Goal: Check status

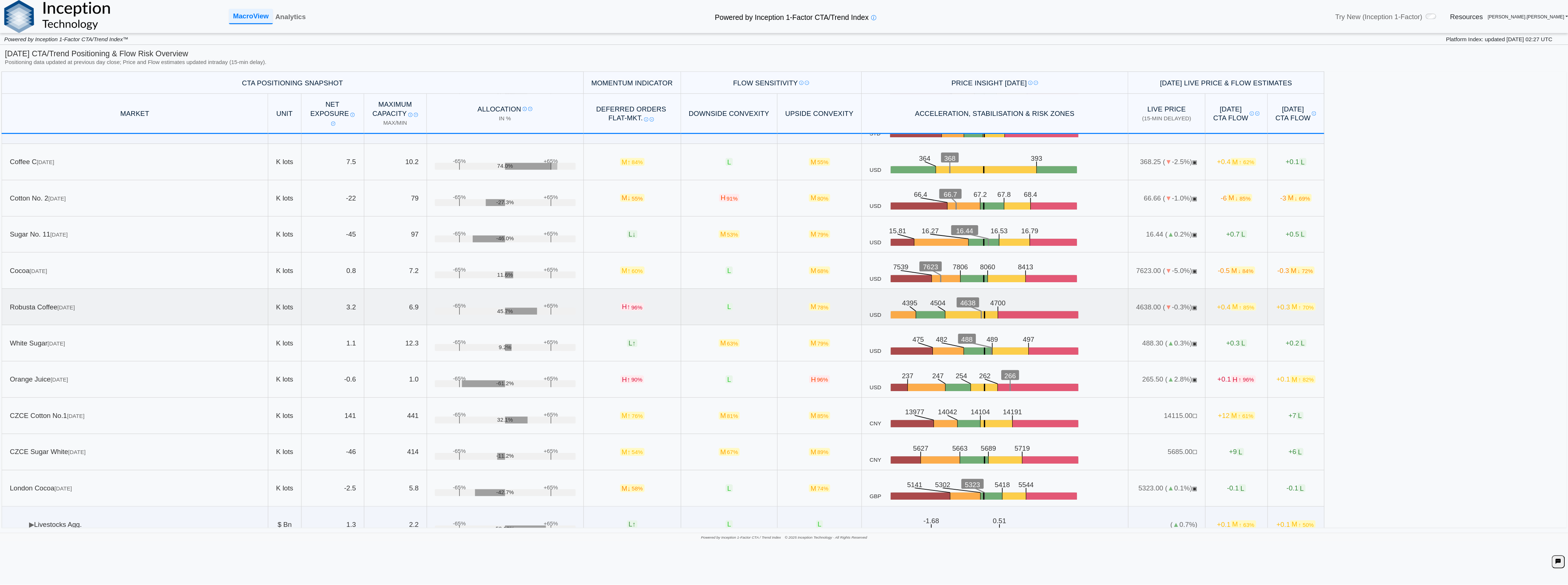
scroll to position [234, 0]
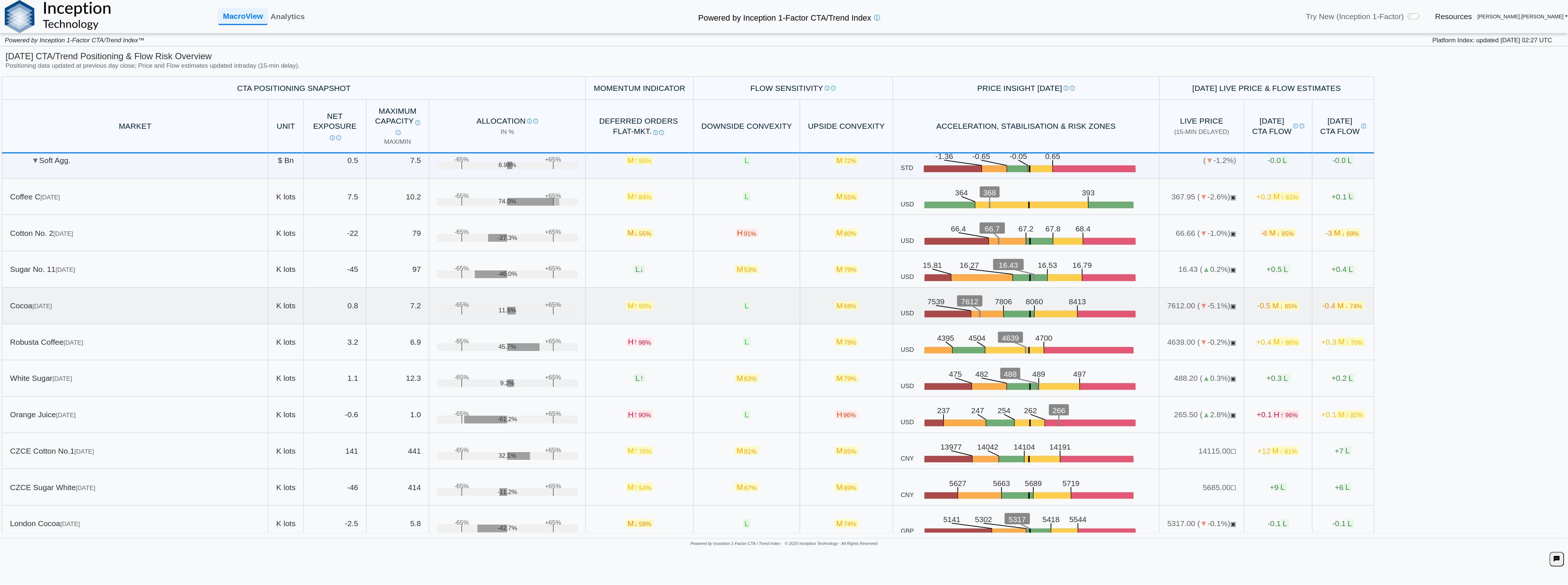
scroll to position [152, 0]
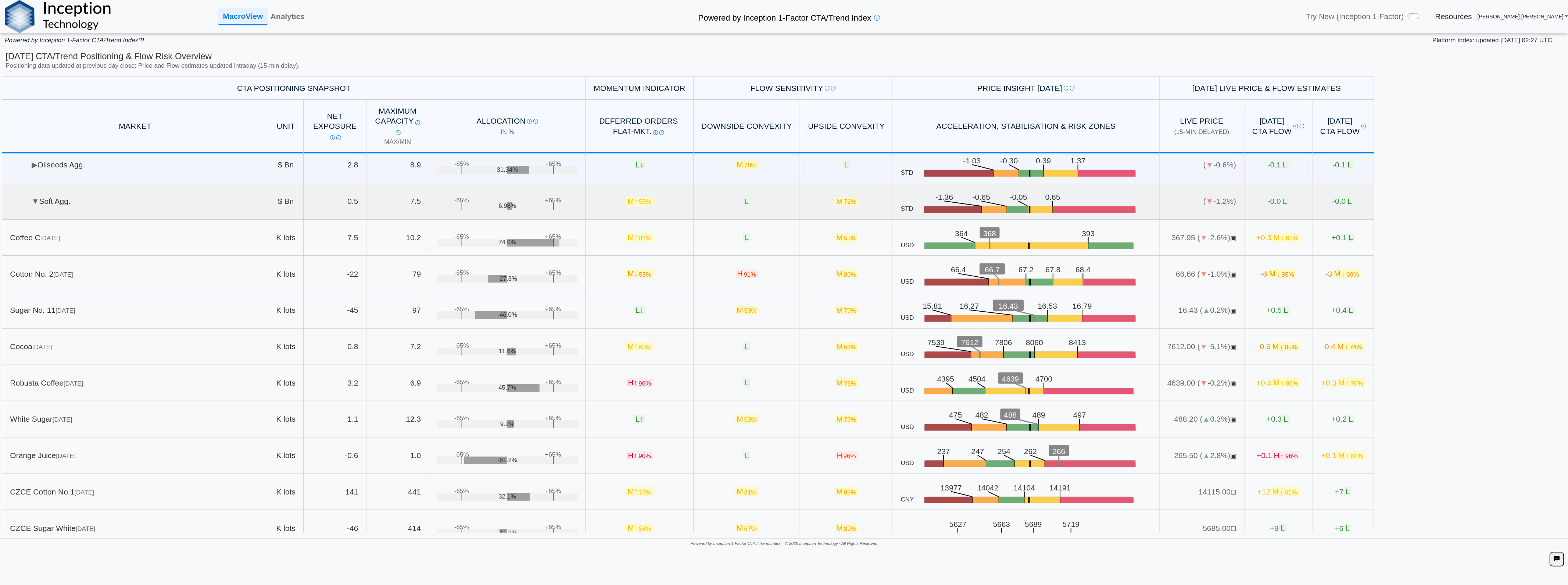
click at [102, 201] on td "▼ Soft Agg." at bounding box center [135, 201] width 267 height 37
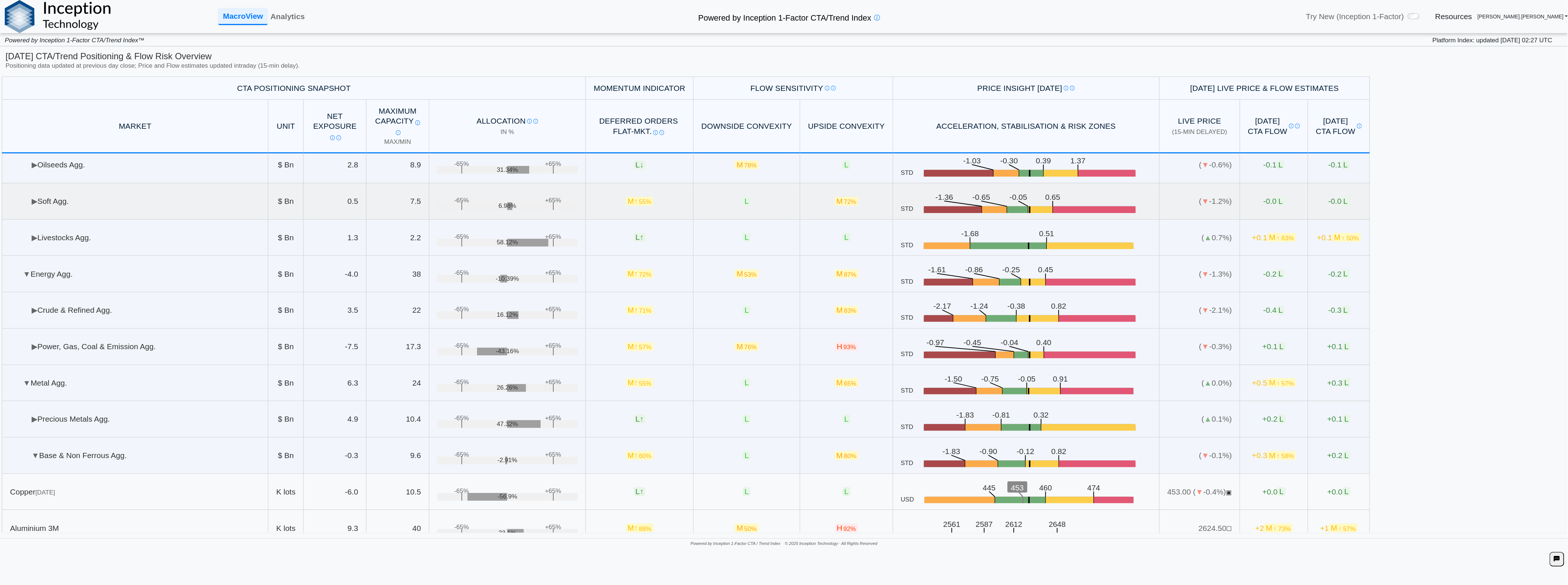
scroll to position [111, 0]
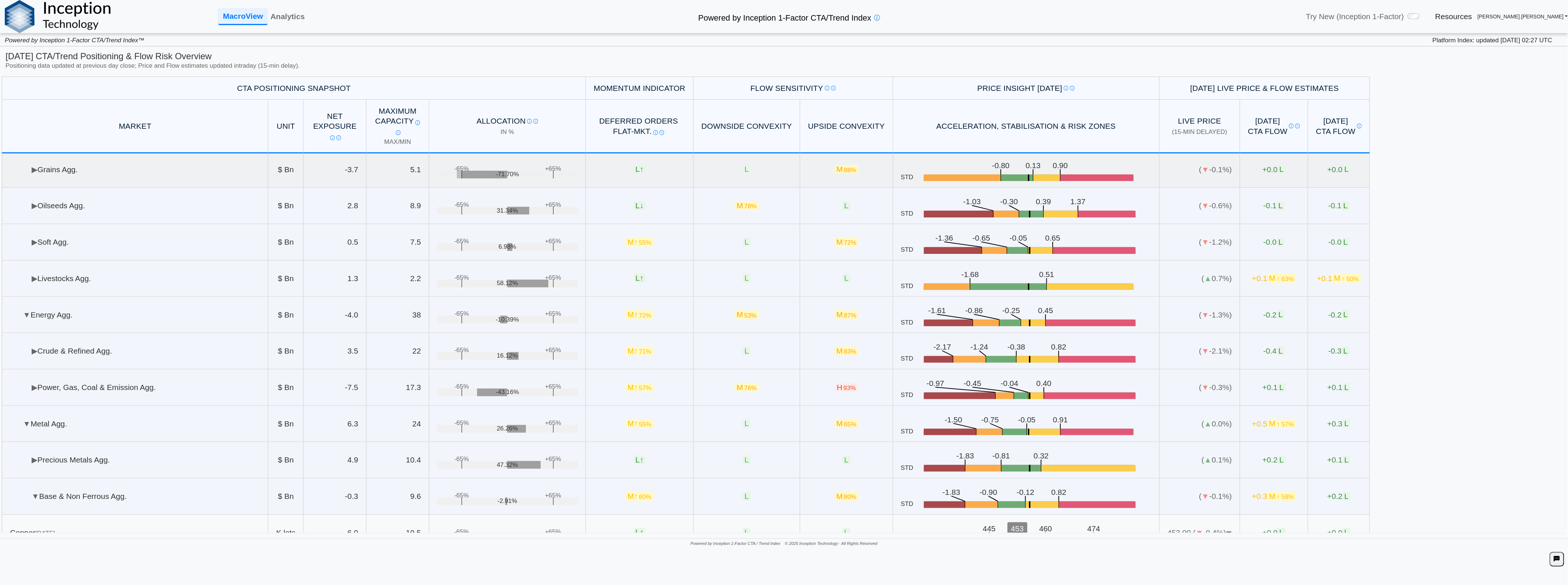
click at [86, 179] on td "▶ Grains Agg." at bounding box center [135, 169] width 267 height 37
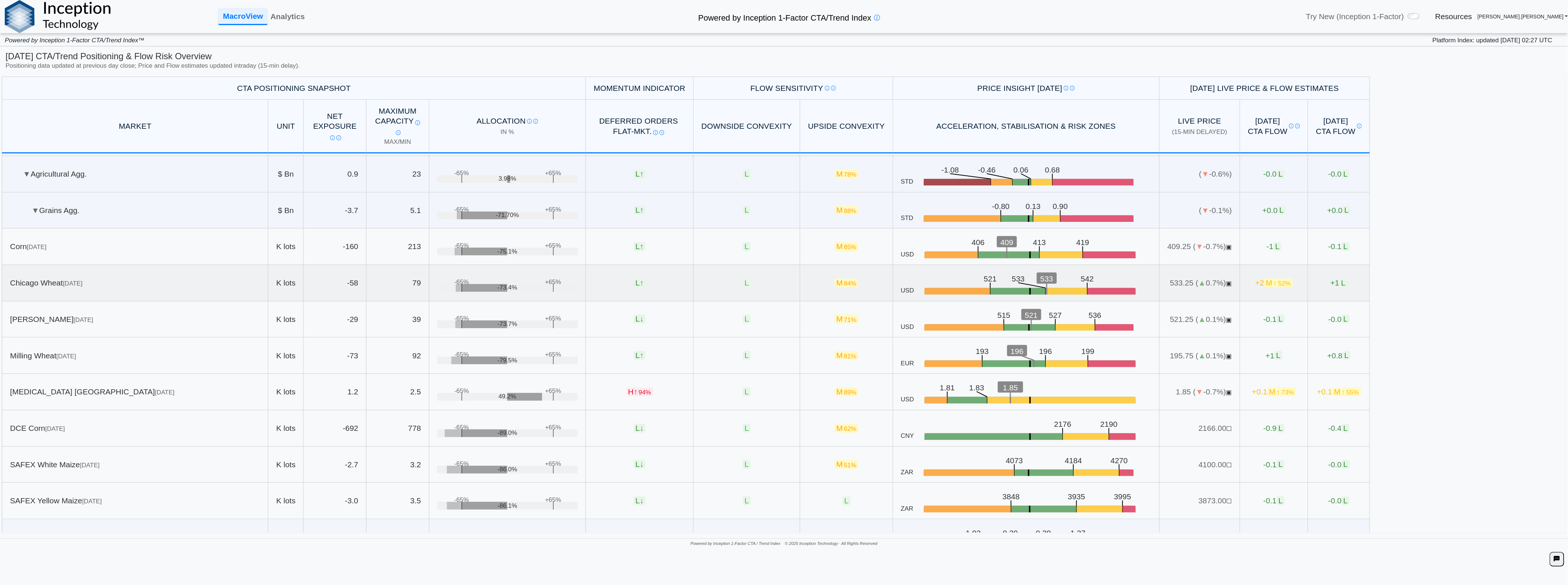
scroll to position [0, 0]
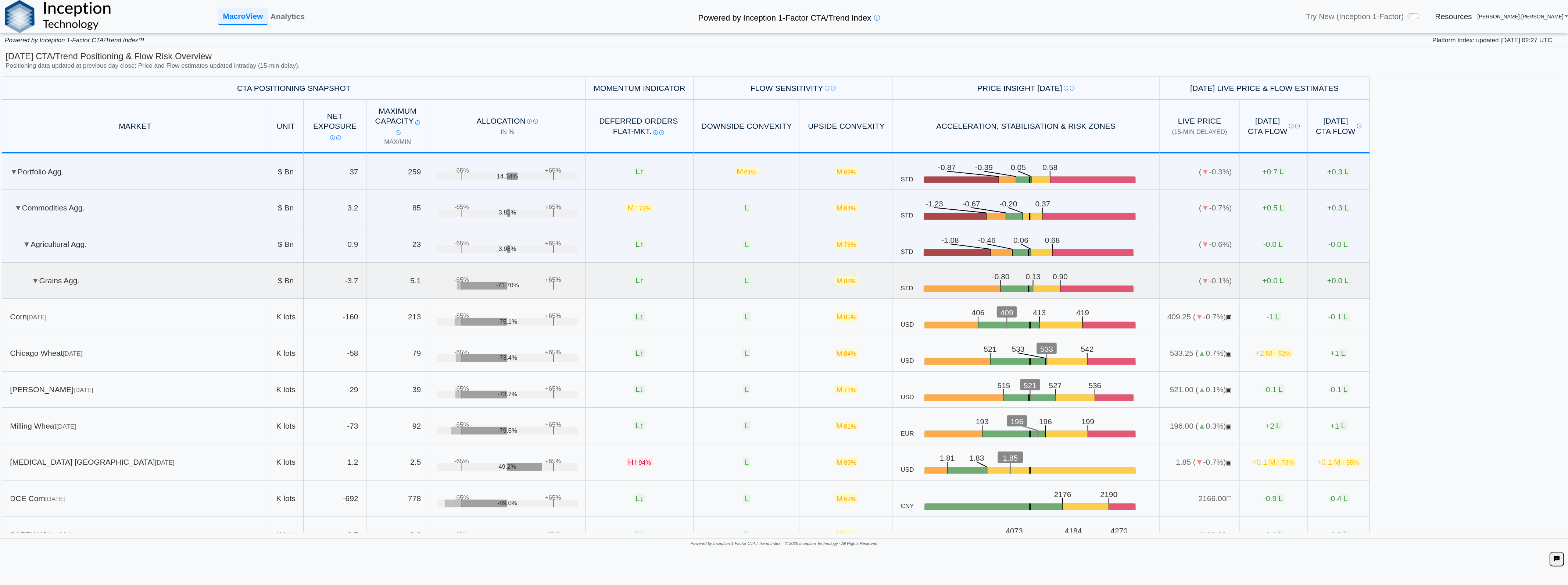
click at [70, 289] on td "▼ Grains Agg." at bounding box center [135, 280] width 267 height 37
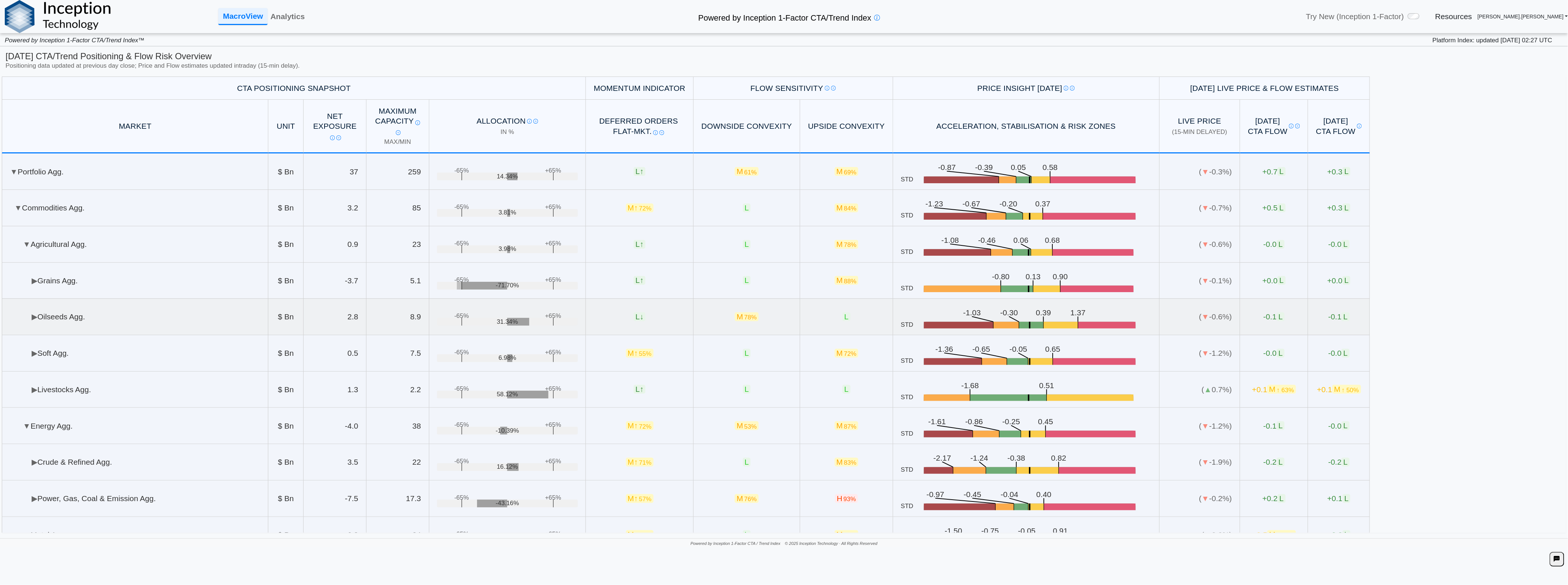
click at [61, 309] on td "▶ Oilseeds Agg." at bounding box center [135, 317] width 267 height 37
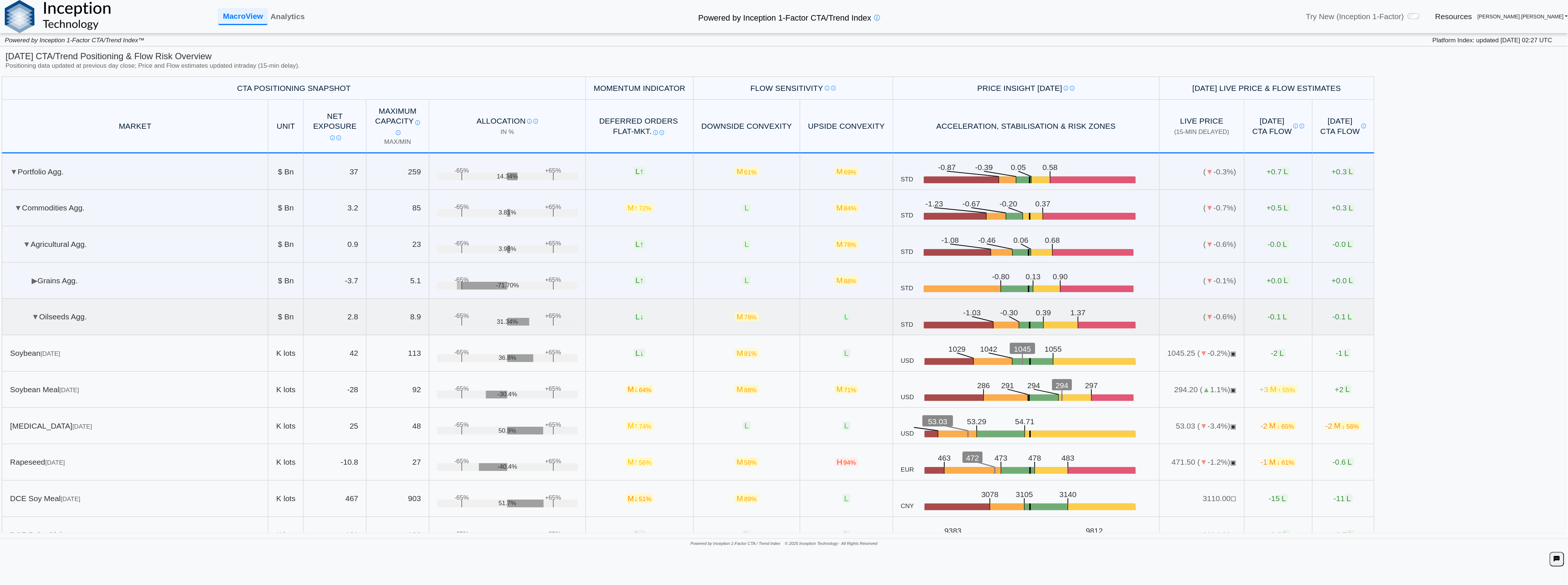
click at [61, 309] on td "▼ Oilseeds Agg." at bounding box center [135, 317] width 267 height 37
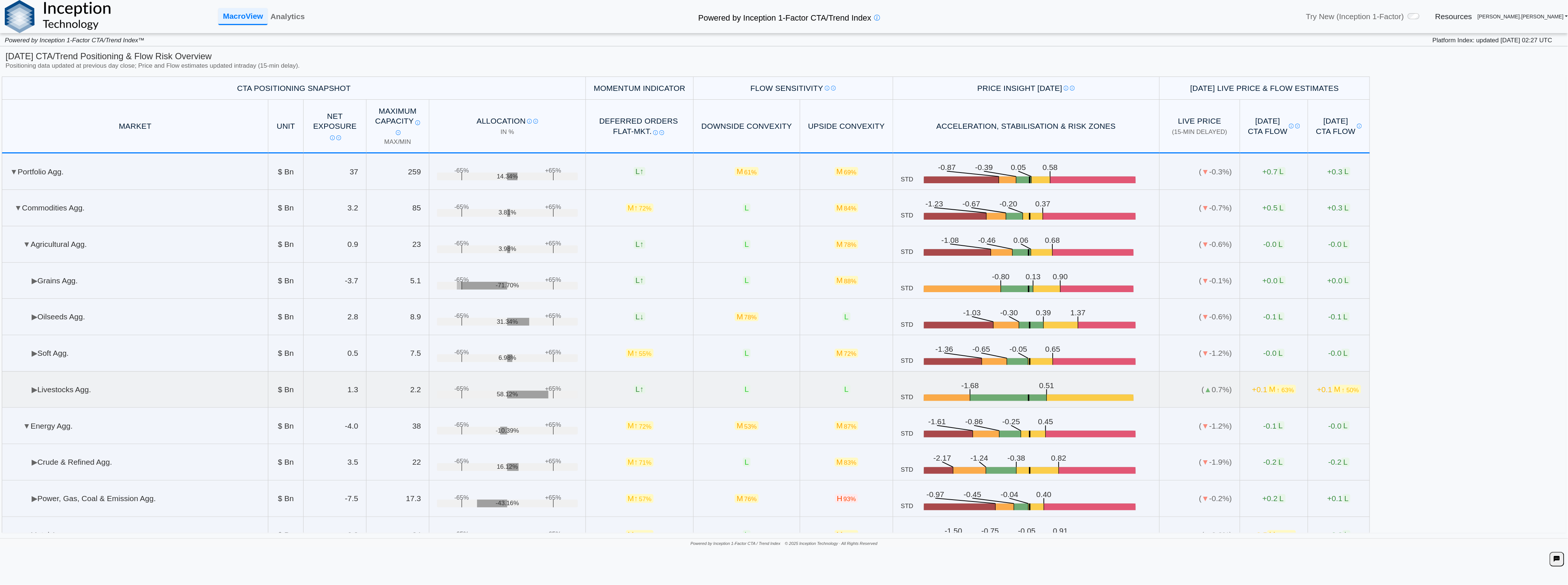
click at [74, 386] on td "▶ Livestocks Agg." at bounding box center [135, 389] width 267 height 37
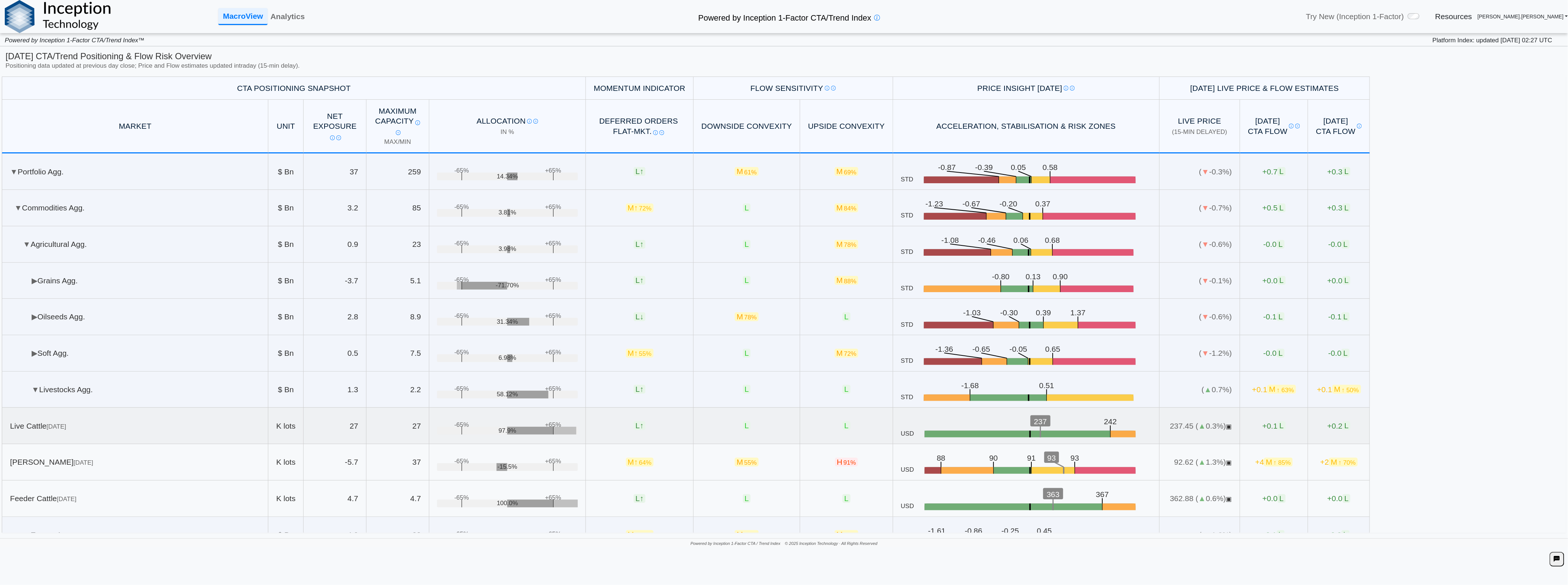
scroll to position [41, 0]
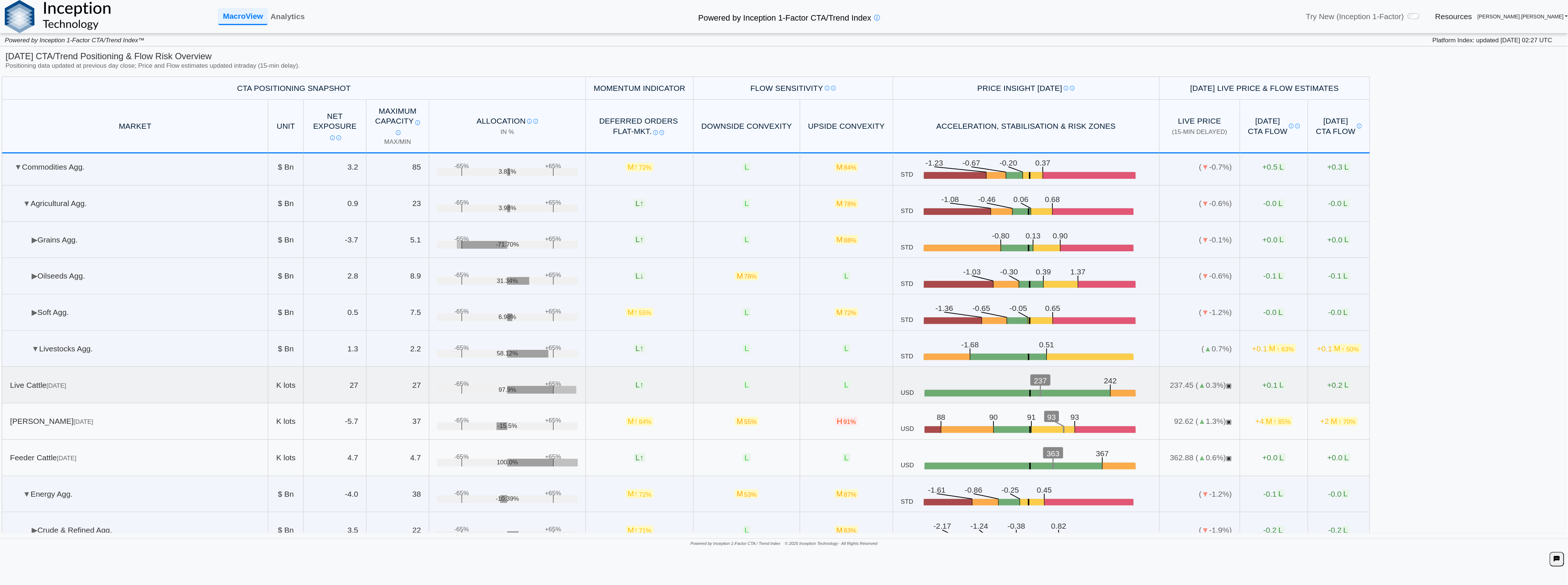
click at [1271, 380] on td "+0.1 L" at bounding box center [1274, 385] width 68 height 37
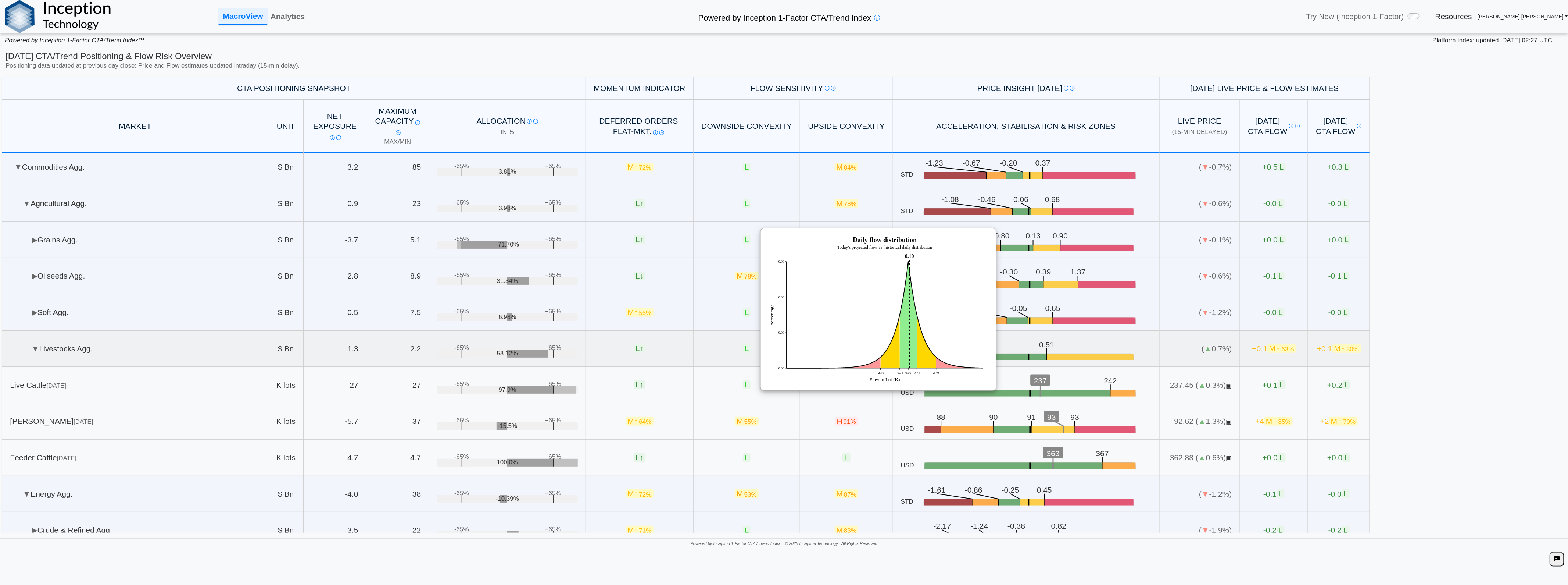
click at [1048, 357] on rect at bounding box center [1092, 359] width 88 height 10
